Goal: Task Accomplishment & Management: Complete application form

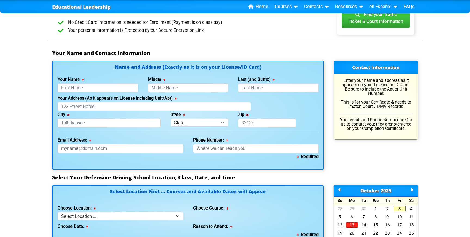
scroll to position [341, 0]
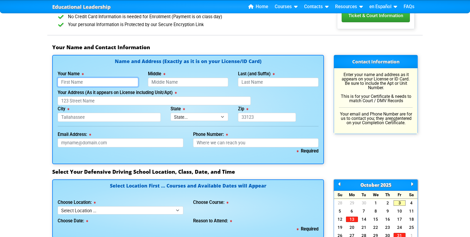
click at [107, 82] on input "Your Name" at bounding box center [98, 82] width 80 height 9
type input "George"
type input "Dubbaneh"
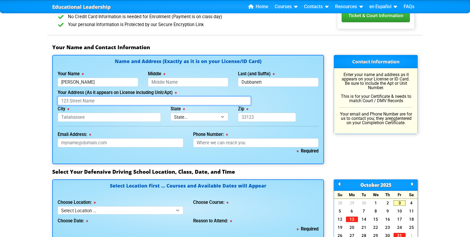
type input "4442 Windsong Ave"
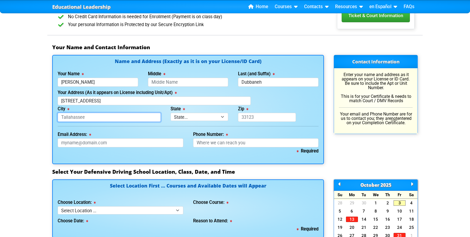
type input "NORTH PORT"
select select "{"fullName":"Florida","abbreviation":"FL","uniqueId":"1d559909-6cf0-4a4d-848e-a…"
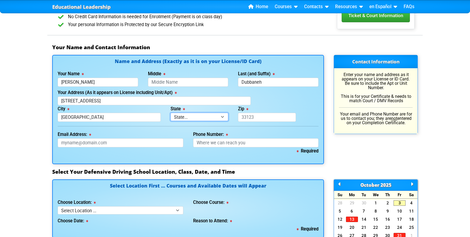
type input "34287"
type input "dubbanehgeorge@gmail.com"
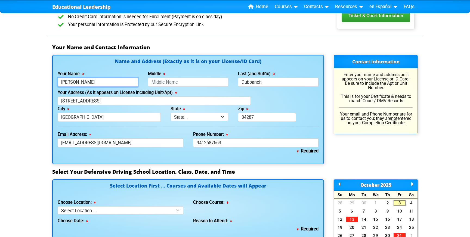
type input "941-268-7663"
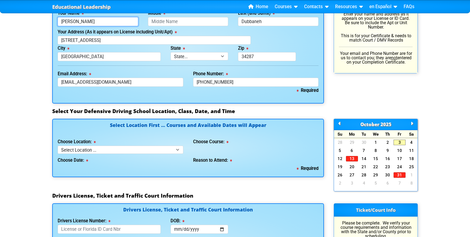
scroll to position [402, 0]
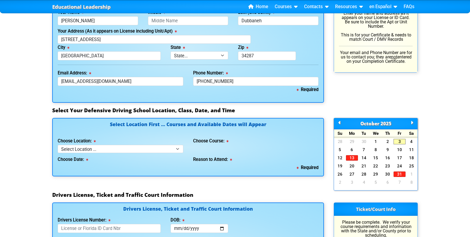
click at [148, 156] on div "Choose Date:" at bounding box center [121, 158] width 126 height 11
click at [151, 149] on select "Select Location ... Tampa Orlando Kissimmee Tampa - en español Kissimmee - en e…" at bounding box center [121, 149] width 126 height 8
select select "2"
click at [58, 145] on select "Select Location ... Tampa Orlando Kissimmee Tampa - en español Kissimmee - en e…" at bounding box center [121, 149] width 126 height 8
click at [209, 148] on select "Select Course ... 4 Hour BDI Class (Basic Course & TCAC) 4 Hour Under 25 Class …" at bounding box center [256, 149] width 126 height 8
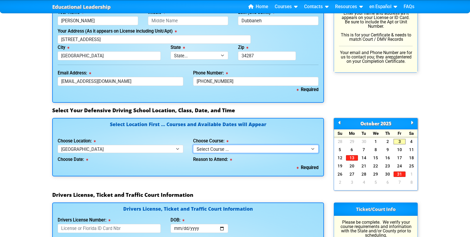
select select "3"
click at [193, 145] on select "Select Course ... 4 Hour BDI Class (Basic Course & TCAC) 4 Hour Under 25 Class …" at bounding box center [256, 149] width 126 height 8
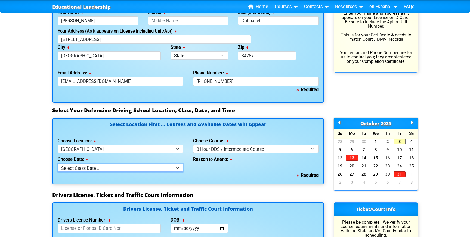
click at [144, 167] on select "Select Class Date ... Oct 4 -- (Closed - Class Full) Oct 11 -- (Saturday from 9…" at bounding box center [121, 168] width 126 height 8
select select "10/11/2025, 9"
click at [58, 164] on select "Select Class Date ... Oct 4 -- (Closed - Class Full) Oct 11 -- (Saturday from 9…" at bounding box center [121, 168] width 126 height 8
click at [219, 166] on select "Select why you need to take class ... Court Order - 8 Hour DDS / Intermediate C…" at bounding box center [256, 168] width 126 height 8
select select "8 Hour DDS/Intermediate - Court Ordered"
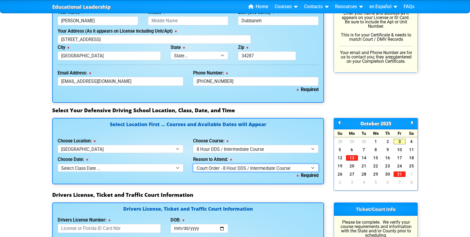
click at [193, 164] on select "Select why you need to take class ... Court Order - 8 Hour DDS / Intermediate C…" at bounding box center [256, 168] width 126 height 8
click at [191, 186] on div "Select Location First ... Courses and Available Dates will Appear Choose Locati…" at bounding box center [187, 155] width 281 height 74
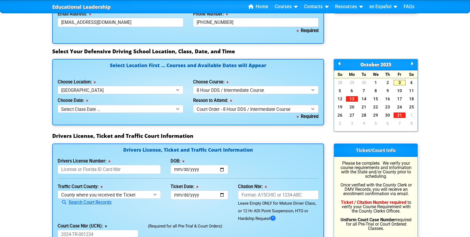
scroll to position [467, 0]
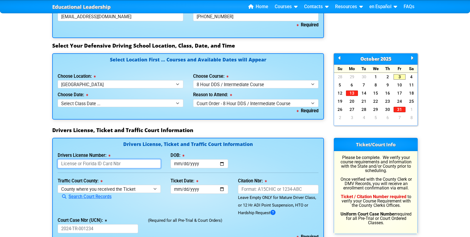
click at [128, 164] on input "Drivers License Number:" at bounding box center [109, 163] width 103 height 9
click at [125, 185] on select "County where you received the Ticket Out of State Out of State - Georgia Out of…" at bounding box center [109, 189] width 103 height 8
select select "{"countyName":"Out of State - Georgia","state":"GA","uniqueId":"27af963e-22ec-4…"
click at [58, 185] on select "County where you received the Ticket Out of State Out of State - Georgia Out of…" at bounding box center [109, 189] width 103 height 8
click at [221, 189] on input "Ticket Date:" at bounding box center [199, 189] width 58 height 9
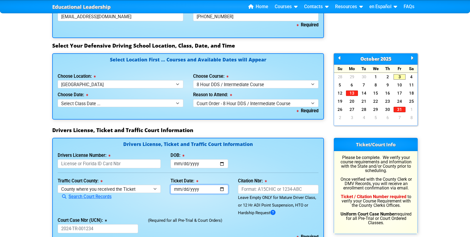
type input "2025-09-29"
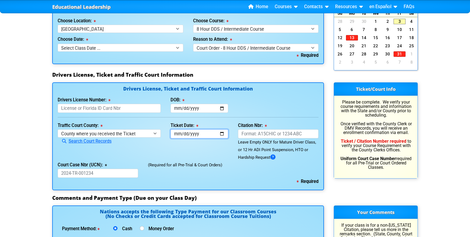
scroll to position [526, 0]
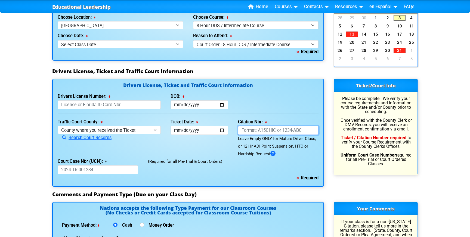
click at [244, 129] on input "Citation Nbr:" at bounding box center [278, 130] width 80 height 9
type input "300005506"
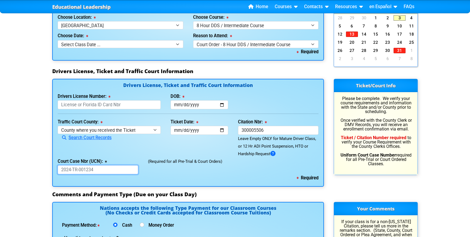
click at [78, 172] on input "Court Case Nbr (UCN):" at bounding box center [98, 169] width 80 height 9
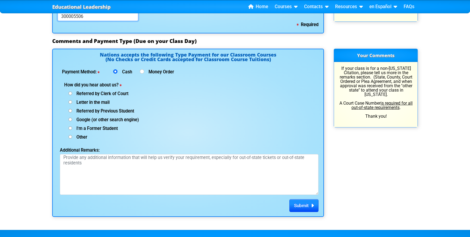
scroll to position [680, 0]
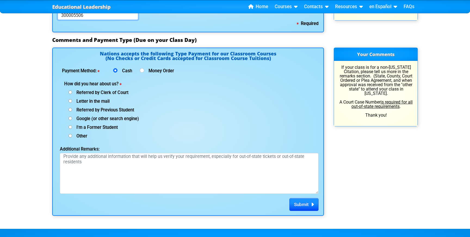
type input "300005506"
click at [79, 119] on span "Google (or other search engine)" at bounding box center [105, 118] width 67 height 5
click at [72, 119] on input "Google (or other search engine)" at bounding box center [70, 119] width 4 height 4
radio input "true"
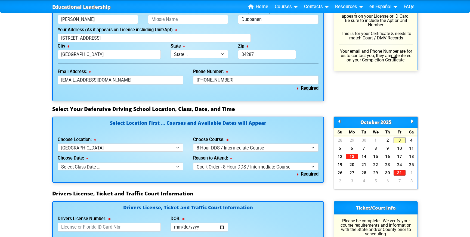
scroll to position [406, 0]
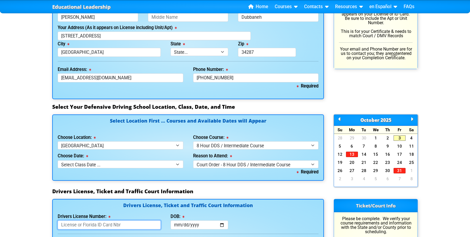
click at [117, 226] on input "Drivers License Number:" at bounding box center [109, 224] width 103 height 9
click at [222, 224] on input "DOB:" at bounding box center [199, 224] width 58 height 9
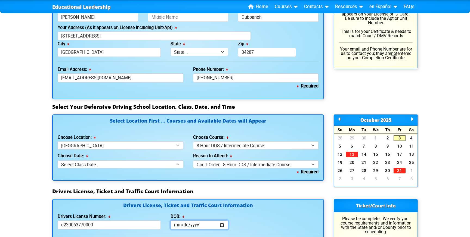
type input "D230063770000"
type input "1996-10-16"
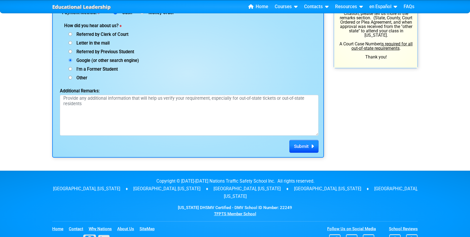
scroll to position [745, 0]
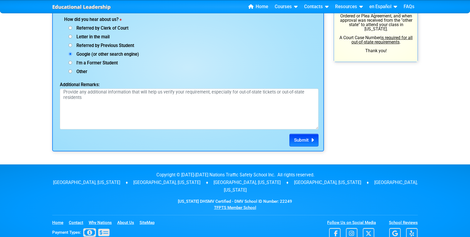
click at [306, 141] on span "Submit" at bounding box center [301, 139] width 15 height 5
